Goal: Task Accomplishment & Management: Manage account settings

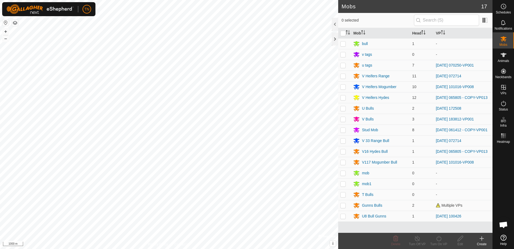
scroll to position [672, 0]
click at [342, 99] on p-checkbox at bounding box center [343, 97] width 5 height 4
checkbox input "true"
click at [343, 153] on p-checkbox at bounding box center [343, 151] width 5 height 4
checkbox input "true"
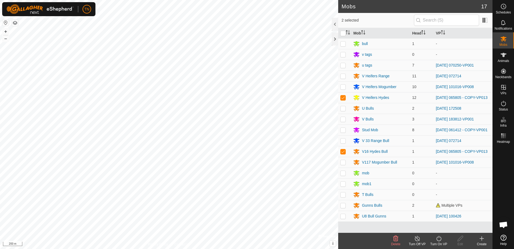
click at [438, 239] on icon at bounding box center [439, 238] width 7 height 6
click at [439, 226] on link "Now" at bounding box center [455, 226] width 53 height 11
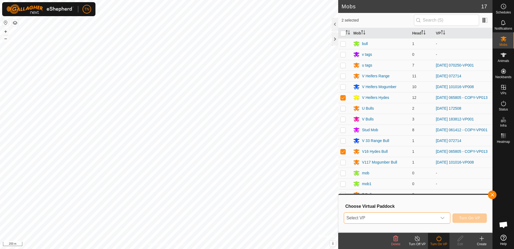
click at [437, 215] on span "Select VP" at bounding box center [390, 217] width 93 height 11
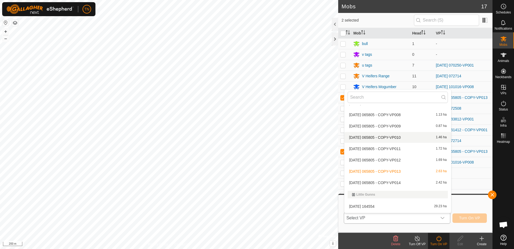
scroll to position [753, 0]
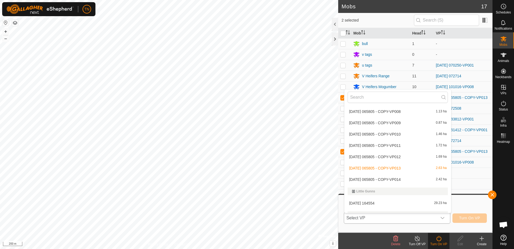
click at [404, 180] on li "[DATE] 065805 - COPY-VP014 2.42 ha" at bounding box center [398, 179] width 107 height 11
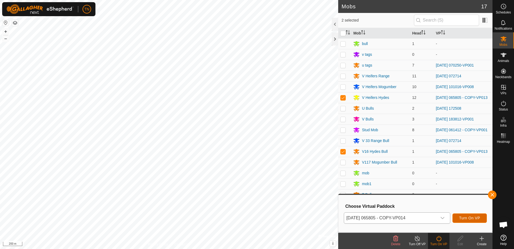
click at [464, 218] on span "Turn On VP" at bounding box center [469, 217] width 21 height 4
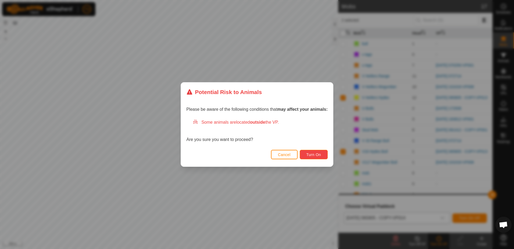
click at [316, 152] on span "Turn On" at bounding box center [314, 154] width 15 height 4
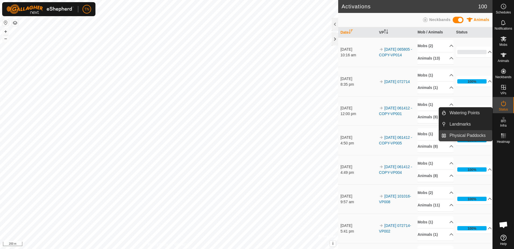
click at [467, 135] on link "Physical Paddocks" at bounding box center [470, 135] width 46 height 11
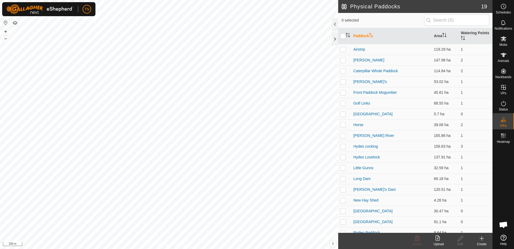
click at [89, 0] on html "TN Schedules Notifications Mobs Animals Neckbands VPs Status Infra Heatmap Help…" at bounding box center [257, 124] width 514 height 249
click at [166, 0] on html "TN Schedules Notifications Mobs Animals Neckbands VPs Status Infra Heatmap Help…" at bounding box center [257, 124] width 514 height 249
click at [340, 162] on div "Physical Paddocks 19 0 selected Paddock Area Watering Points Airstrip 119.29 ha…" at bounding box center [246, 124] width 493 height 249
click at [482, 237] on icon at bounding box center [482, 238] width 0 height 4
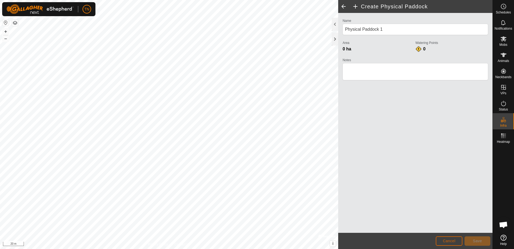
click at [448, 239] on span "Cancel" at bounding box center [449, 240] width 13 height 4
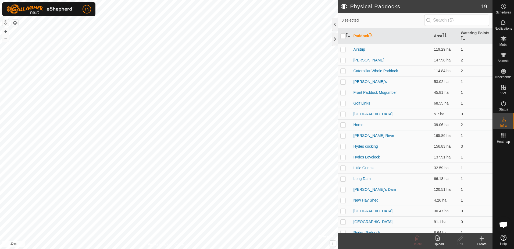
click at [481, 239] on icon at bounding box center [482, 238] width 6 height 6
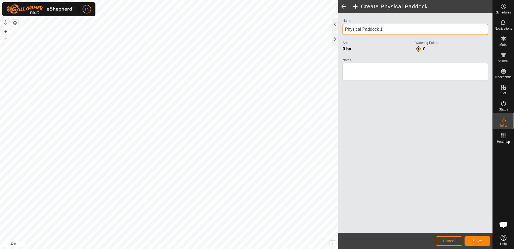
click at [393, 31] on input "Physical Paddock 1" at bounding box center [416, 29] width 146 height 11
type input "P"
type input "Workshop Paddock"
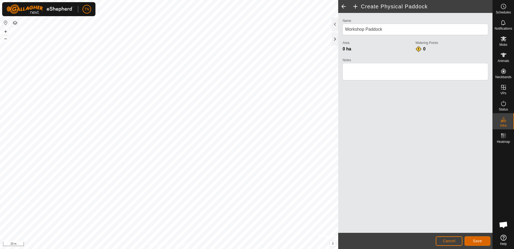
click at [476, 240] on span "Save" at bounding box center [477, 240] width 9 height 4
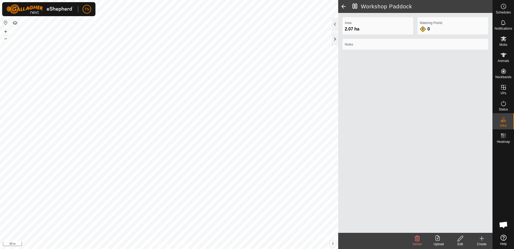
click at [50, 0] on html "TN Schedules Notifications Mobs Animals Neckbands VPs Status Infra Heatmap Help…" at bounding box center [257, 124] width 514 height 249
click at [481, 238] on icon at bounding box center [482, 238] width 4 height 0
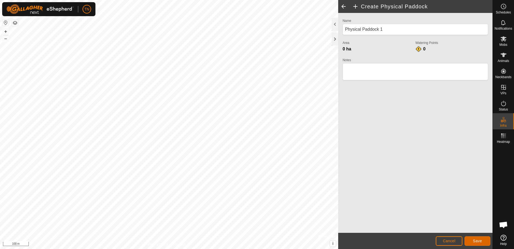
click at [483, 241] on button "Save" at bounding box center [478, 240] width 26 height 9
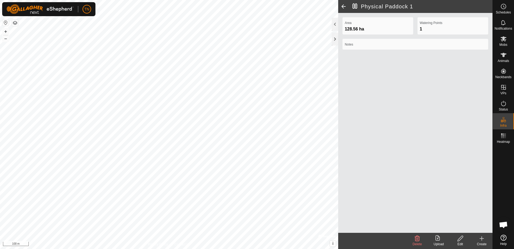
click at [458, 240] on icon at bounding box center [460, 238] width 7 height 6
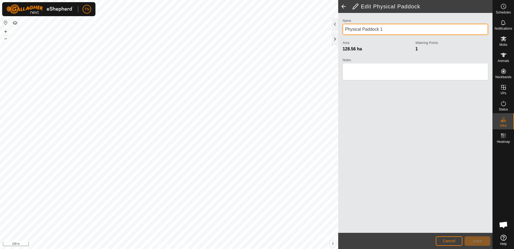
click at [387, 31] on input "Physical Paddock 1" at bounding box center [416, 29] width 146 height 11
type input "P"
type input "Range"
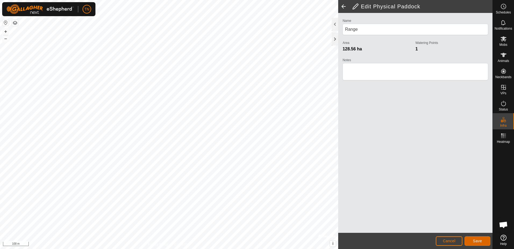
click at [476, 242] on span "Save" at bounding box center [477, 240] width 9 height 4
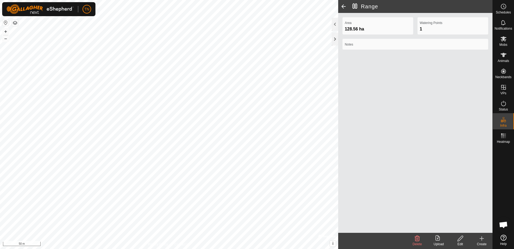
click at [479, 241] on div "Create" at bounding box center [482, 243] width 22 height 5
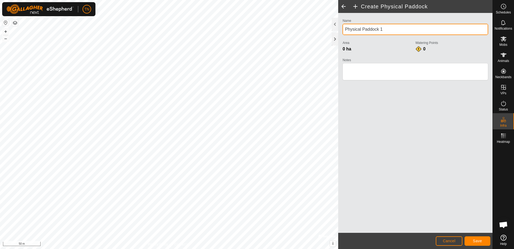
click at [394, 29] on input "Physical Paddock 1" at bounding box center [416, 29] width 146 height 11
type input "P"
type input "Driveway Bull Paddock"
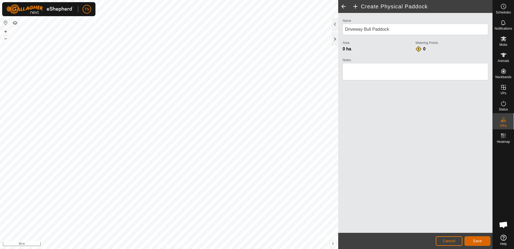
click at [478, 243] on button "Save" at bounding box center [478, 240] width 26 height 9
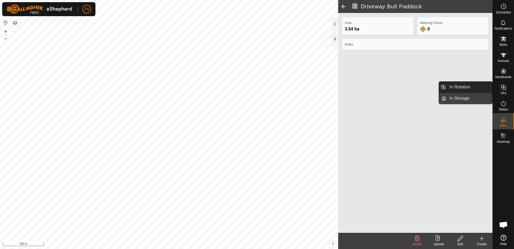
click at [459, 99] on link "In Storage" at bounding box center [470, 98] width 46 height 11
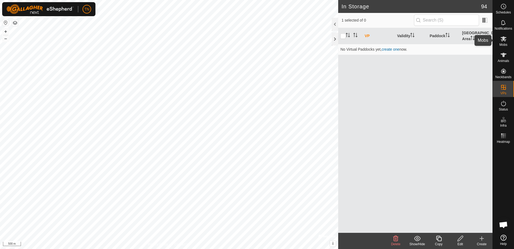
click at [501, 40] on icon at bounding box center [504, 39] width 6 height 6
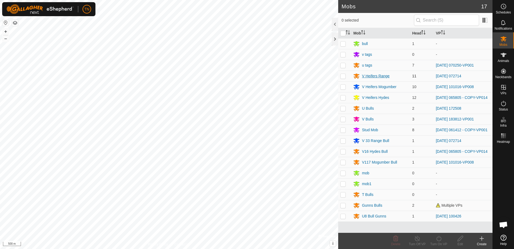
click at [368, 76] on div "V Heifers Range" at bounding box center [376, 76] width 28 height 6
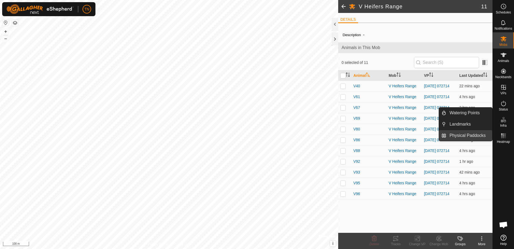
click at [483, 135] on link "Physical Paddocks" at bounding box center [470, 135] width 46 height 11
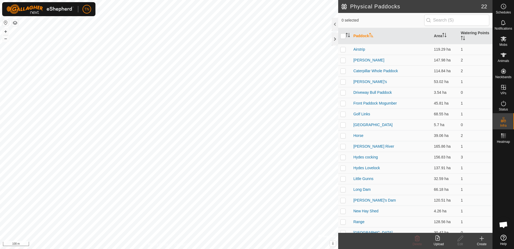
click at [484, 241] on div "Create" at bounding box center [482, 243] width 22 height 5
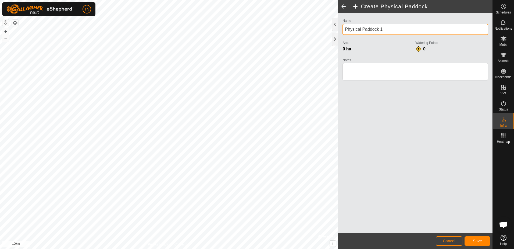
click at [390, 29] on input "Physical Paddock 1" at bounding box center [416, 29] width 146 height 11
type input "P"
type input "[PERSON_NAME][GEOGRAPHIC_DATA]"
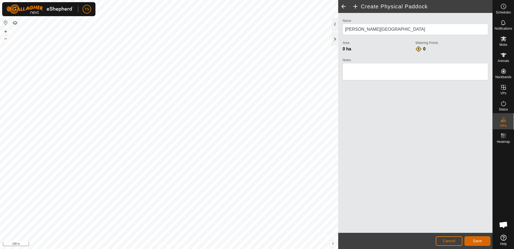
click at [482, 241] on button "Save" at bounding box center [478, 240] width 26 height 9
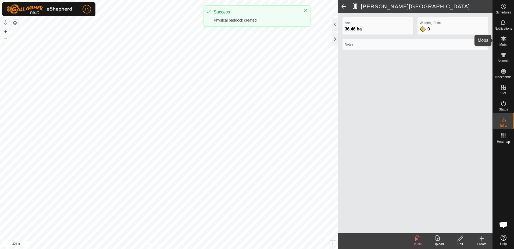
click at [506, 40] on icon at bounding box center [504, 38] width 6 height 5
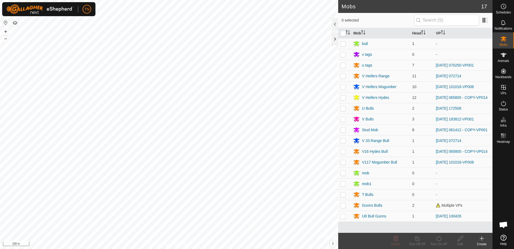
click at [344, 45] on p-checkbox at bounding box center [343, 43] width 5 height 4
checkbox input "true"
click at [440, 241] on icon at bounding box center [439, 238] width 7 height 6
click at [441, 227] on link "Now" at bounding box center [455, 226] width 53 height 11
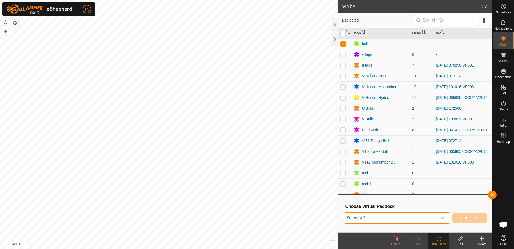
click at [423, 218] on span "Select VP" at bounding box center [390, 217] width 93 height 11
click at [180, 248] on html "TN Schedules Notifications Mobs Animals Neckbands VPs Status Infra Heatmap Help…" at bounding box center [257, 124] width 514 height 249
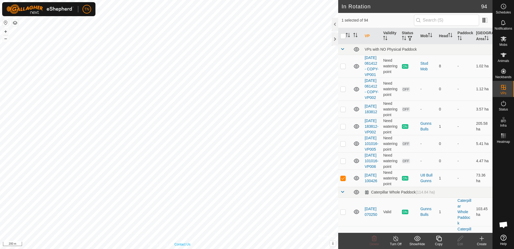
checkbox input "true"
checkbox input "false"
